Goal: Find specific page/section: Find specific page/section

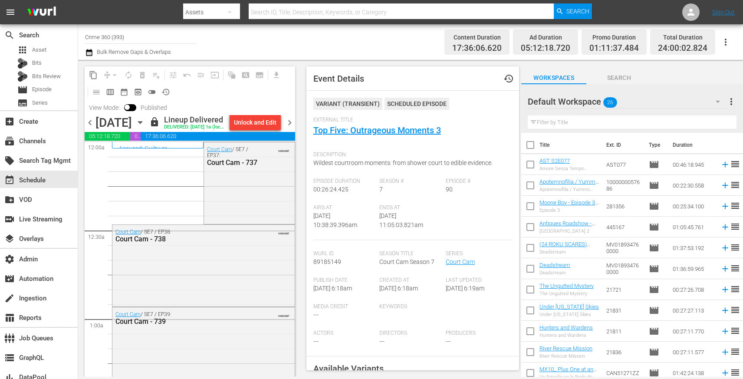
scroll to position [334, 0]
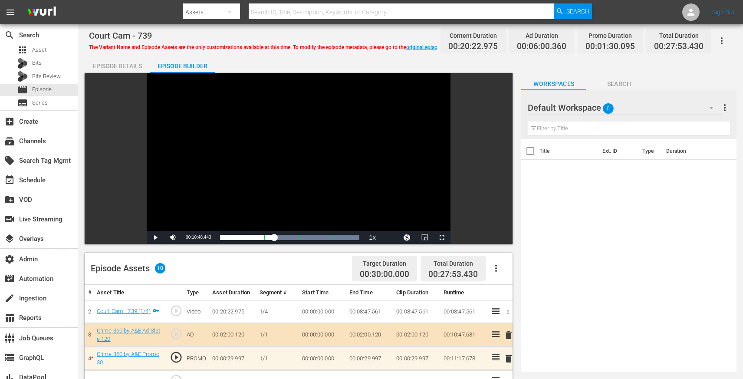
scroll to position [0, 0]
